Goal: Use online tool/utility: Utilize a website feature to perform a specific function

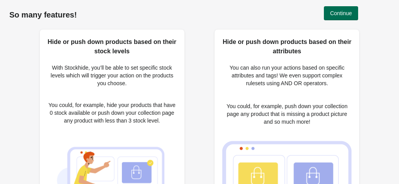
click at [346, 7] on button "Continue" at bounding box center [341, 13] width 34 height 14
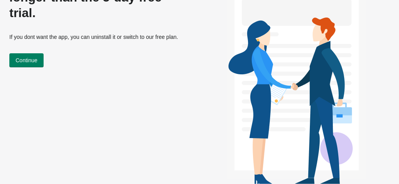
scroll to position [85, 0]
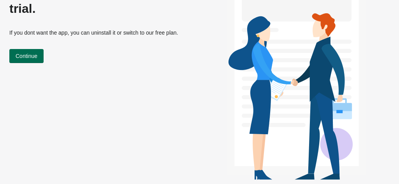
click at [37, 53] on span "Continue" at bounding box center [27, 56] width 22 height 6
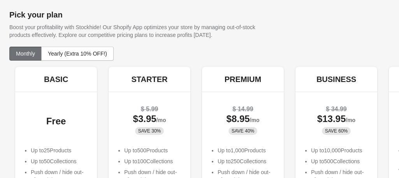
click at [59, 81] on h5 "BASIC" at bounding box center [56, 79] width 24 height 9
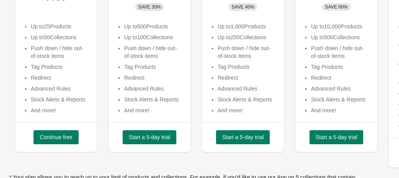
scroll to position [125, 0]
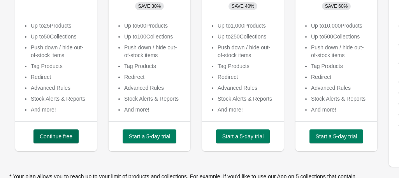
click at [63, 136] on span "Continue free" at bounding box center [56, 137] width 33 height 6
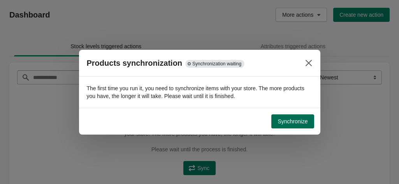
click at [305, 125] on button "Synchronize" at bounding box center [293, 122] width 42 height 14
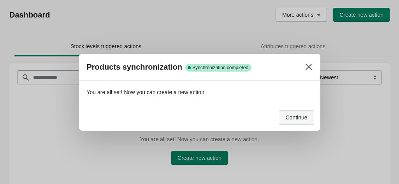
click at [294, 117] on span "Continue" at bounding box center [297, 118] width 22 height 6
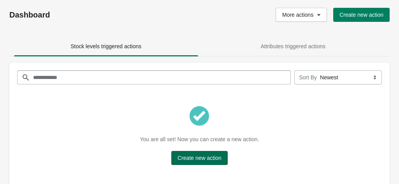
click at [209, 153] on button "Create new action" at bounding box center [199, 158] width 57 height 14
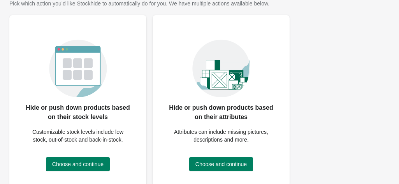
scroll to position [45, 0]
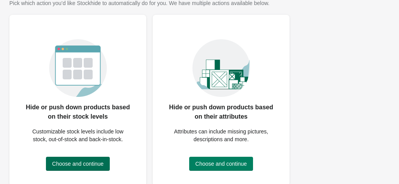
click at [94, 159] on button "Choose and continue" at bounding box center [78, 164] width 64 height 14
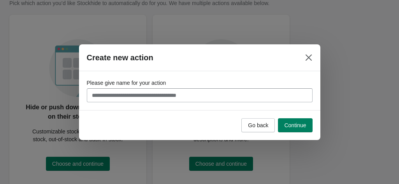
click at [145, 101] on input "Please give name for your action" at bounding box center [200, 95] width 226 height 14
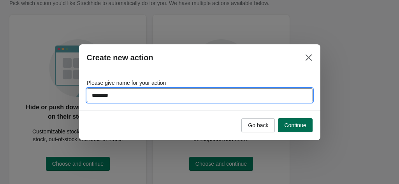
type input "********"
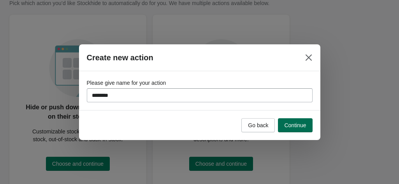
click at [282, 121] on button "Continue" at bounding box center [295, 125] width 34 height 14
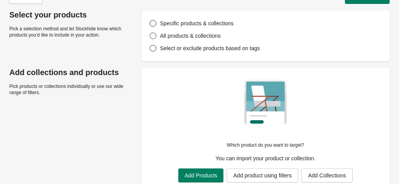
click at [193, 35] on span "All products & collections" at bounding box center [190, 36] width 61 height 6
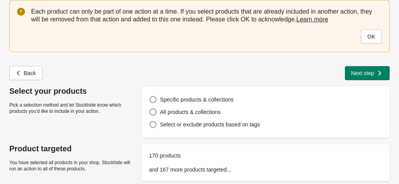
scroll to position [34, 0]
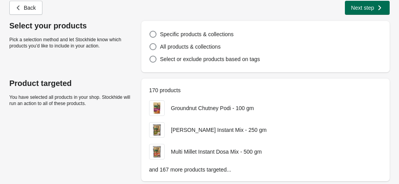
click at [347, 9] on button "Next step" at bounding box center [367, 8] width 45 height 14
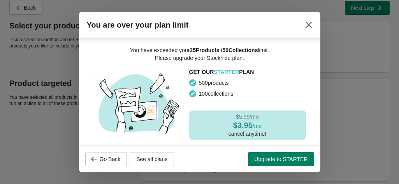
scroll to position [2, 0]
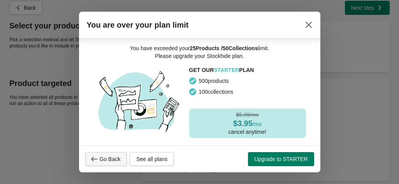
click at [113, 163] on span "Go Back" at bounding box center [110, 159] width 21 height 6
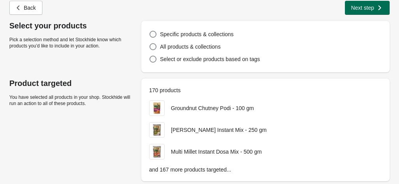
click at [363, 2] on div "Next step" at bounding box center [367, 6] width 34 height 9
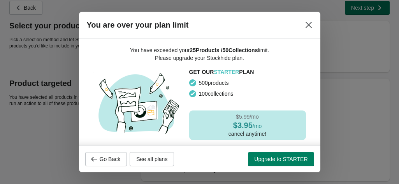
scroll to position [0, 0]
drag, startPoint x: 188, startPoint y: 50, endPoint x: 244, endPoint y: 56, distance: 56.0
click at [244, 56] on h3 "You have exceeded your 25 Products / 50 Collections limit. Please upgrade your …" at bounding box center [200, 54] width 156 height 16
click at [309, 28] on icon "Close" at bounding box center [309, 25] width 8 height 8
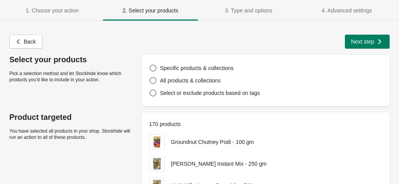
scroll to position [34, 0]
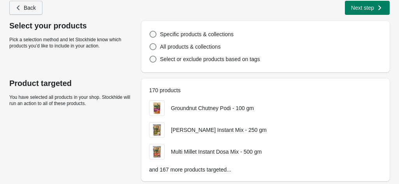
click at [32, 8] on span "Back" at bounding box center [30, 8] width 12 height 6
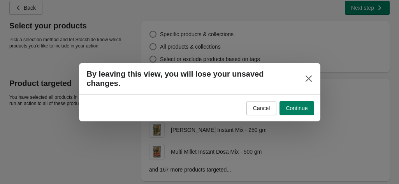
scroll to position [0, 0]
click at [288, 105] on span "Continue" at bounding box center [297, 108] width 22 height 6
